Goal: Transaction & Acquisition: Book appointment/travel/reservation

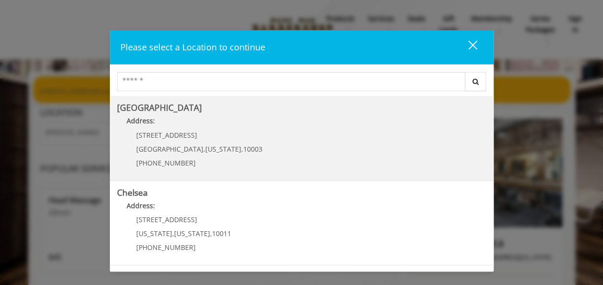
click at [221, 134] on p "60 E 8th St" at bounding box center [199, 134] width 126 height 7
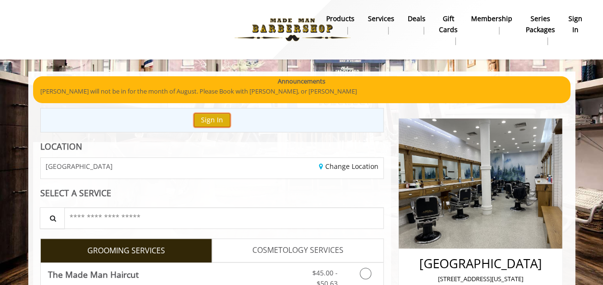
click at [208, 119] on button "Sign In" at bounding box center [212, 120] width 36 height 14
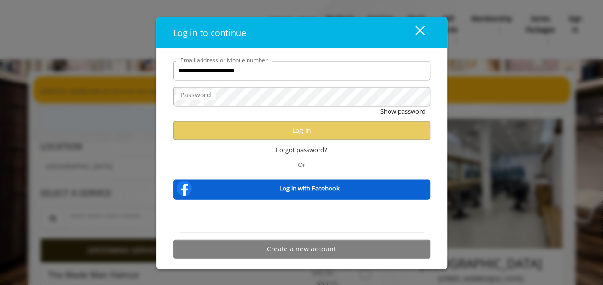
type input "**********"
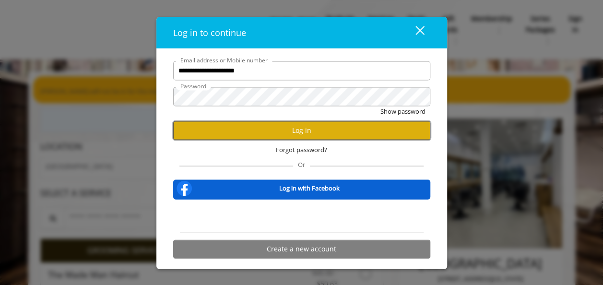
click at [207, 125] on button "Log in" at bounding box center [301, 130] width 257 height 19
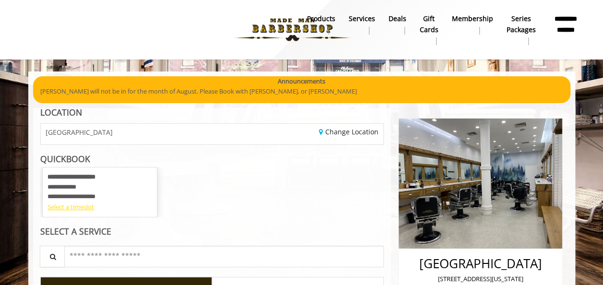
click at [60, 206] on div "Select a timeslot" at bounding box center [99, 207] width 105 height 10
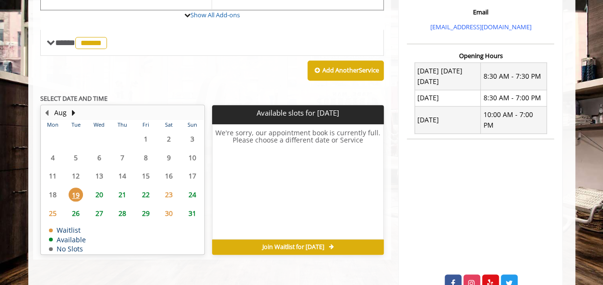
scroll to position [350, 0]
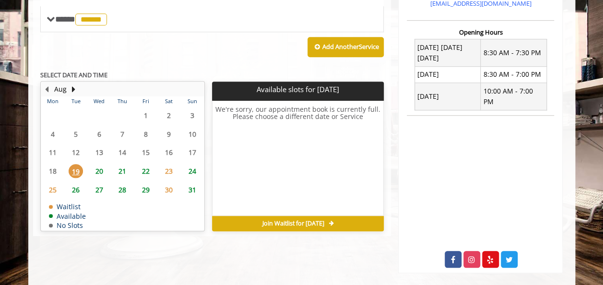
click at [99, 170] on span "20" at bounding box center [99, 171] width 14 height 14
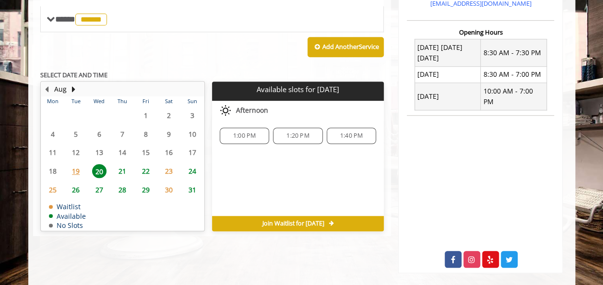
click at [121, 169] on span "21" at bounding box center [122, 171] width 14 height 14
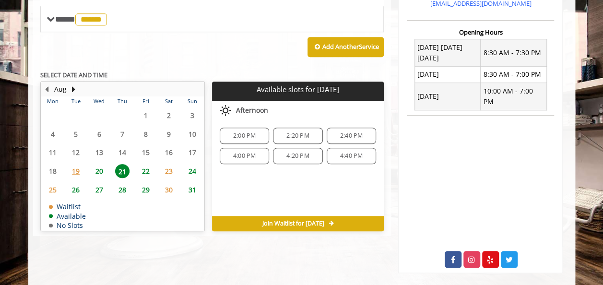
click at [147, 169] on span "22" at bounding box center [146, 171] width 14 height 14
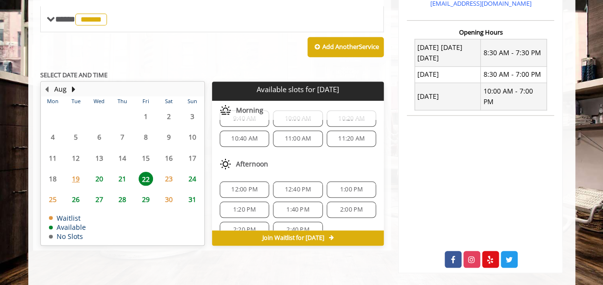
scroll to position [31, 0]
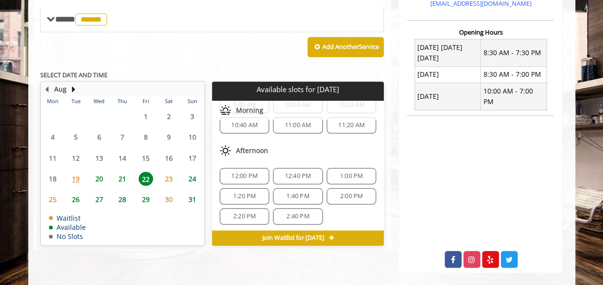
click at [281, 194] on span "1:40 PM" at bounding box center [297, 196] width 41 height 8
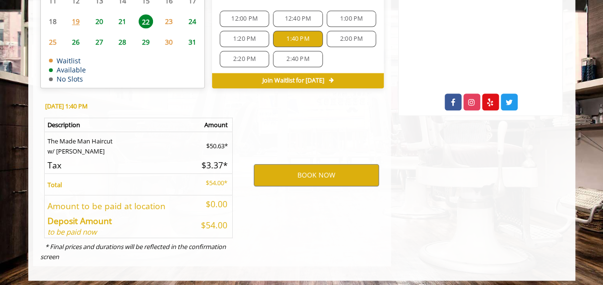
scroll to position [510, 0]
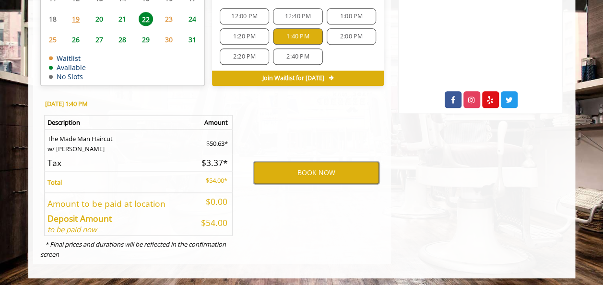
click at [297, 168] on button "BOOK NOW" at bounding box center [316, 173] width 125 height 22
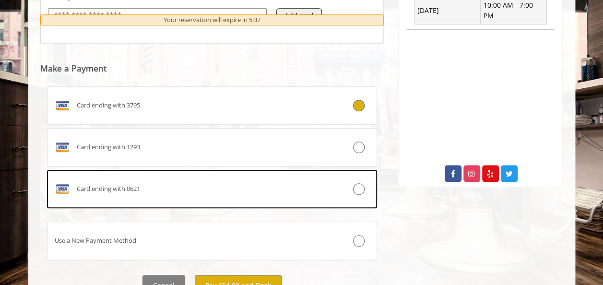
scroll to position [438, 0]
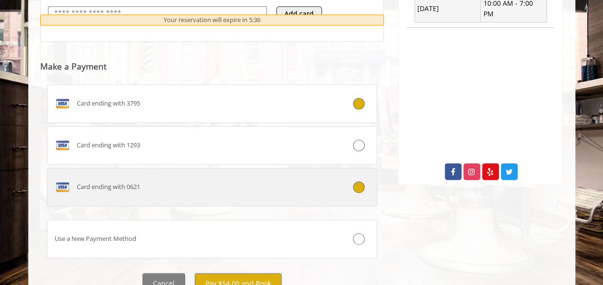
click at [358, 186] on icon at bounding box center [359, 187] width 12 height 12
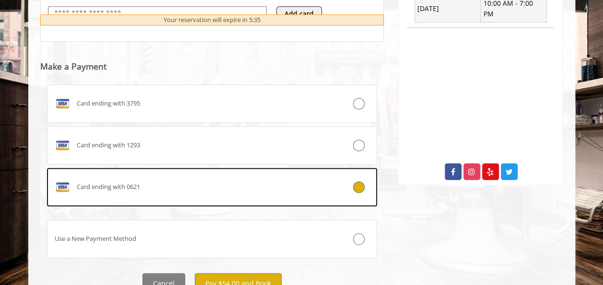
scroll to position [458, 0]
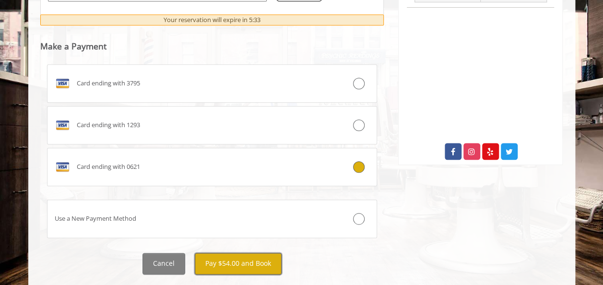
click at [216, 261] on button "Pay $54.00 and Book" at bounding box center [238, 264] width 87 height 22
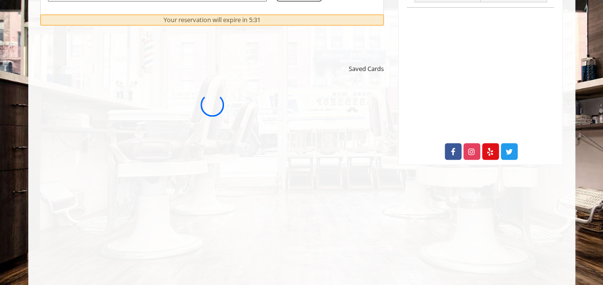
scroll to position [0, 0]
